Goal: Obtain resource: Obtain resource

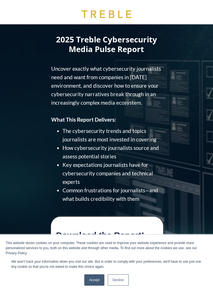
click at [118, 282] on link "Decline" at bounding box center [118, 280] width 21 height 11
